Goal: Information Seeking & Learning: Learn about a topic

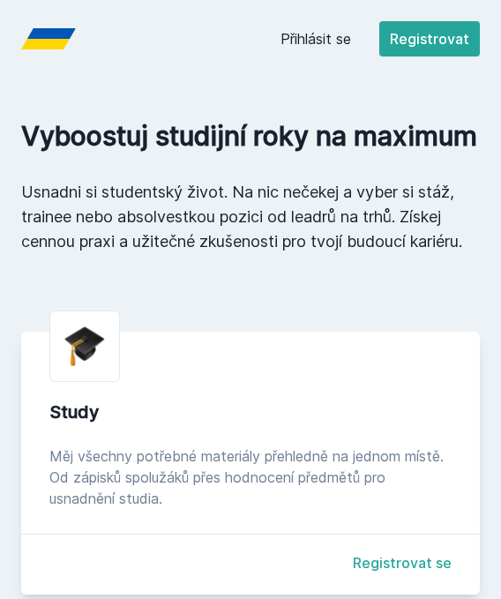
click at [309, 40] on link "Přihlásit se" at bounding box center [315, 38] width 71 height 21
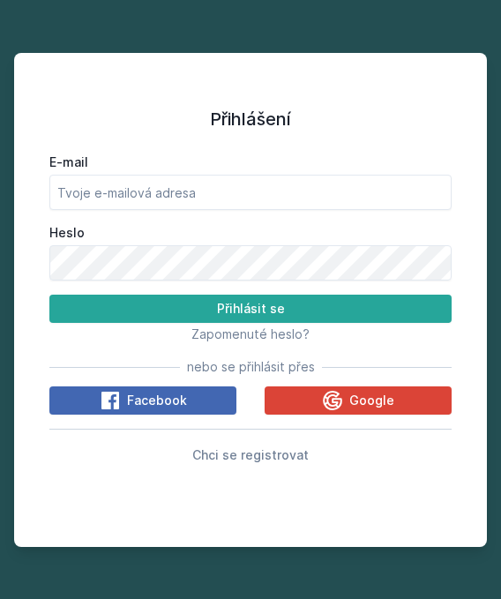
click at [336, 411] on div "E-mail Heslo Přihlásit se Zapomenuté heslo? nebo se přihlásit přes Facebook Goo…" at bounding box center [250, 305] width 402 height 318
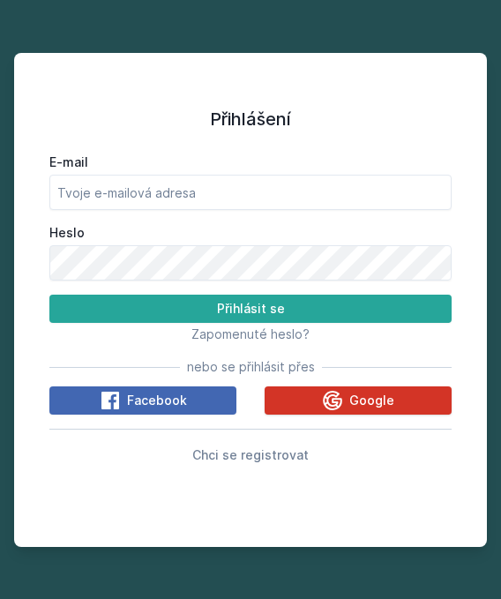
click at [335, 410] on icon at bounding box center [332, 400] width 19 height 19
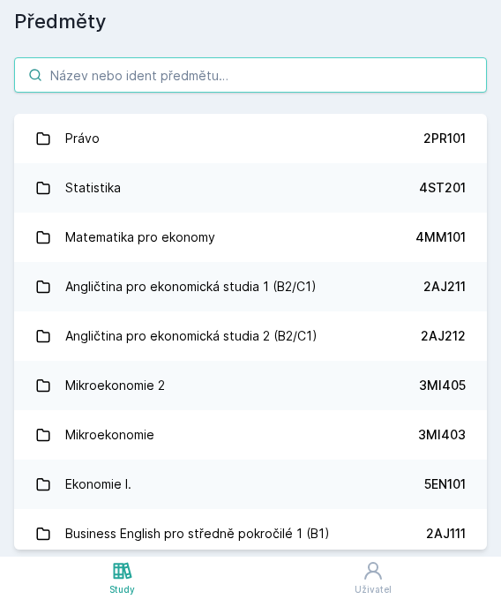
click at [126, 75] on input "search" at bounding box center [250, 74] width 473 height 35
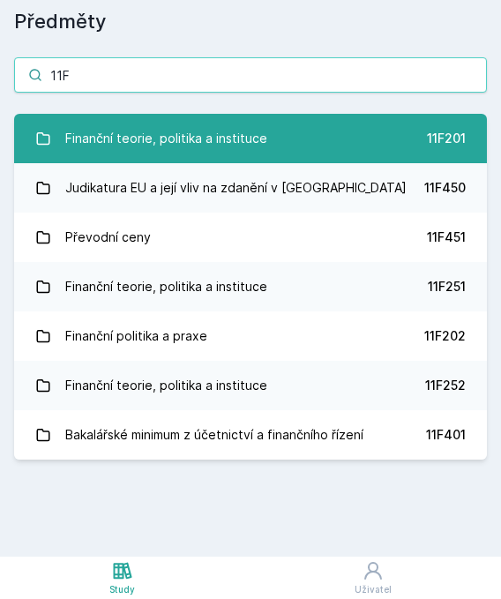
type input "11F"
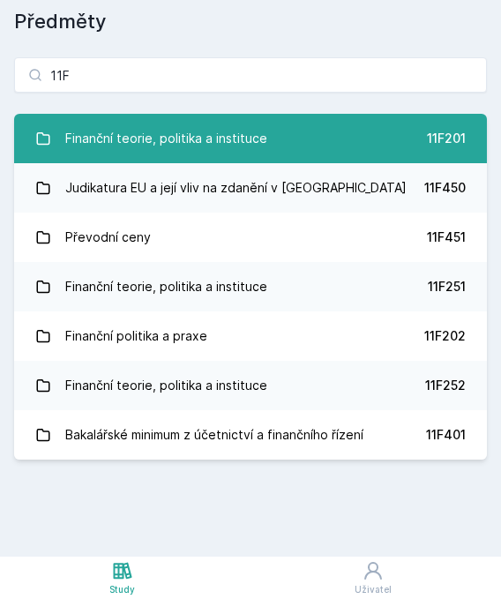
click at [220, 133] on div "Finanční teorie, politika a instituce" at bounding box center [166, 138] width 202 height 35
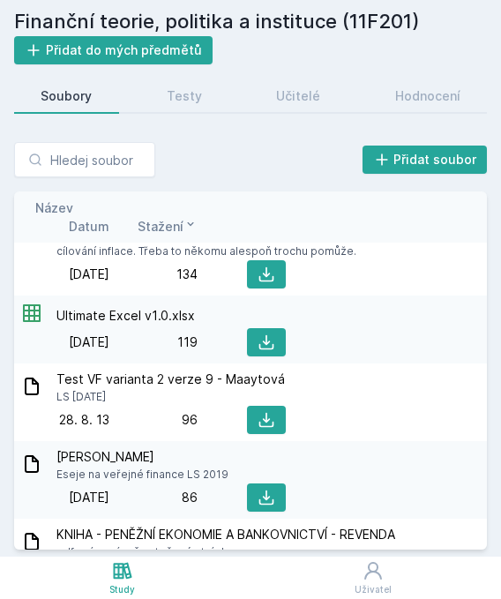
scroll to position [1061, 0]
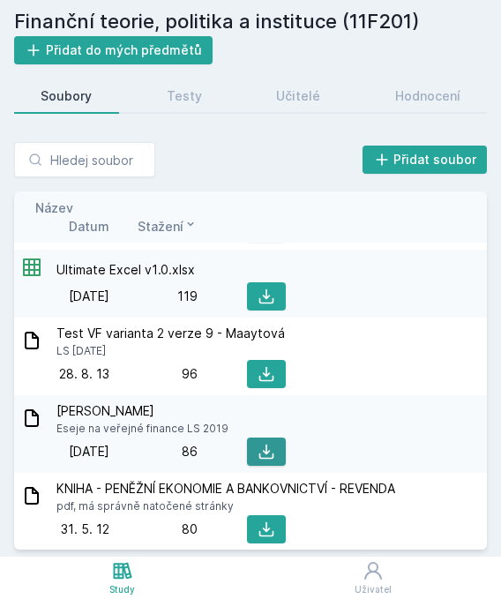
click at [277, 437] on button at bounding box center [266, 451] width 39 height 28
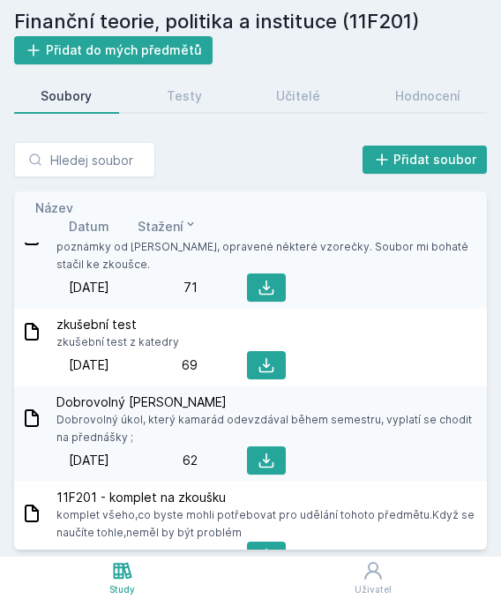
scroll to position [1270, 0]
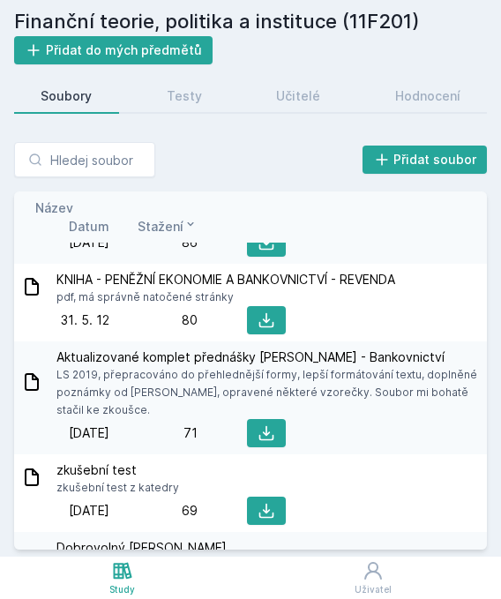
click at [96, 222] on span "Datum" at bounding box center [89, 226] width 41 height 19
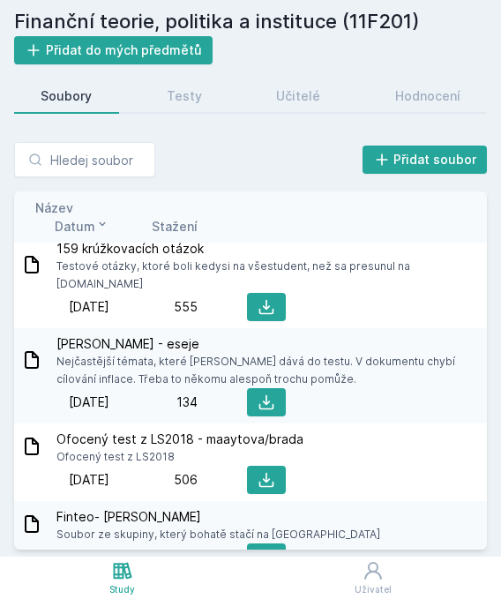
scroll to position [1054, 0]
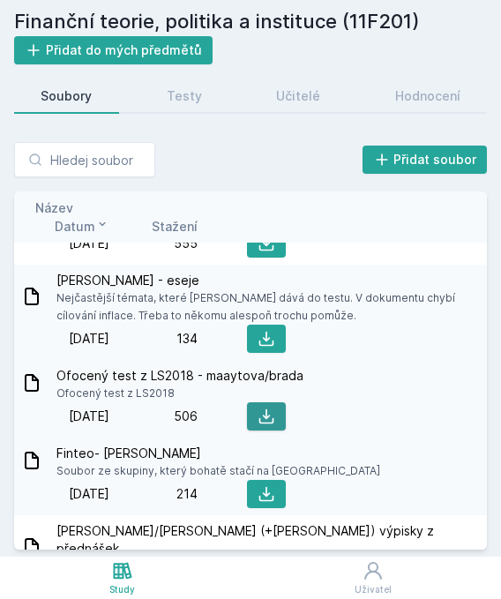
click at [265, 407] on icon at bounding box center [266, 416] width 18 height 18
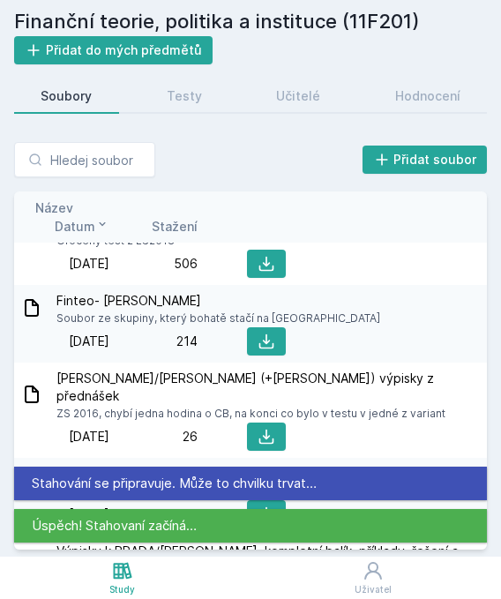
scroll to position [1214, 0]
